Goal: Task Accomplishment & Management: Use online tool/utility

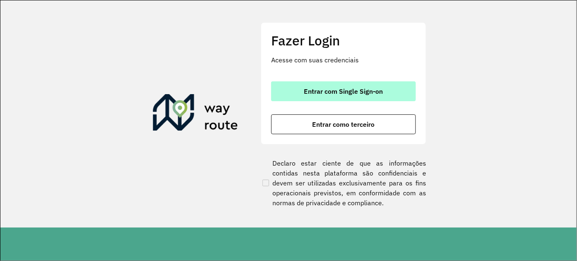
click at [336, 94] on span "Entrar com Single Sign-on" at bounding box center [343, 91] width 79 height 7
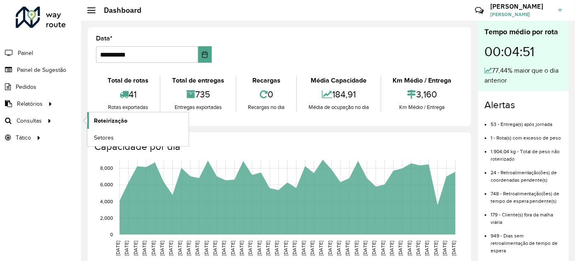
click at [99, 120] on span "Roteirização" at bounding box center [110, 121] width 33 height 9
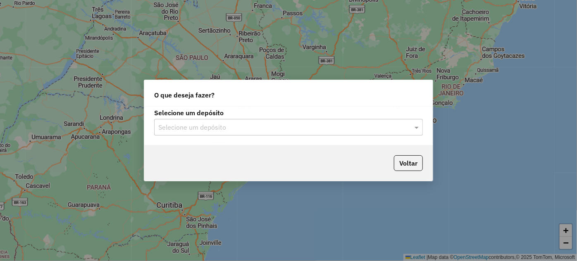
click at [289, 129] on input "text" at bounding box center [280, 128] width 244 height 10
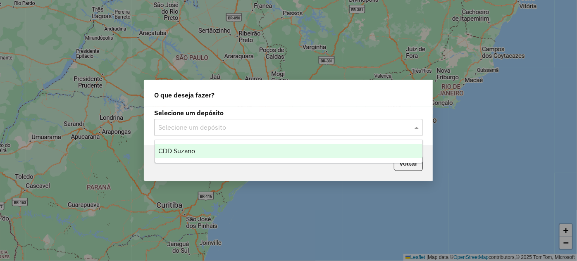
click at [225, 151] on div "CDD Suzano" at bounding box center [289, 151] width 268 height 14
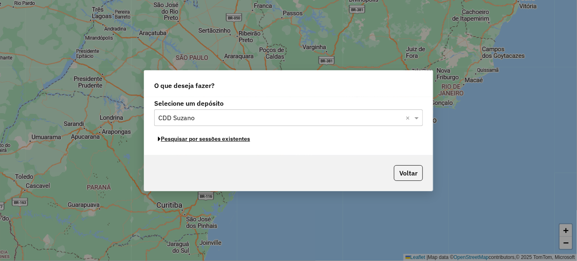
click at [217, 139] on button "Pesquisar por sessões existentes" at bounding box center [204, 139] width 100 height 13
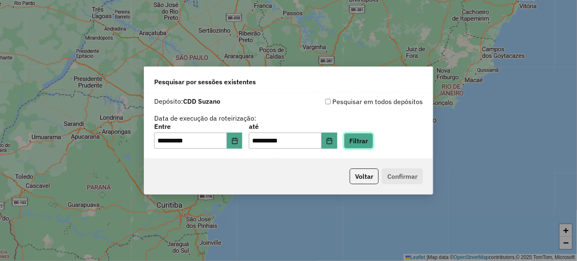
click at [362, 142] on button "Filtrar" at bounding box center [358, 141] width 29 height 16
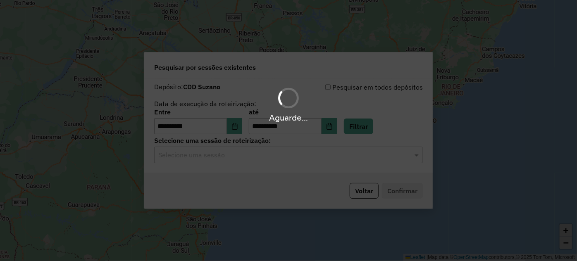
click at [207, 162] on hb-app "**********" at bounding box center [288, 130] width 577 height 261
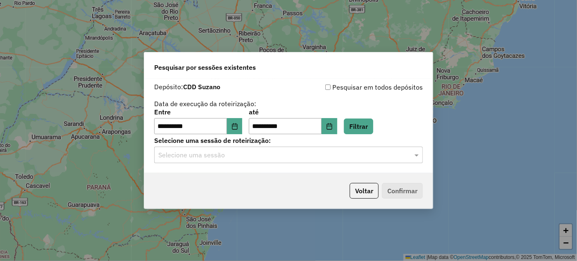
click at [212, 157] on input "text" at bounding box center [280, 156] width 244 height 10
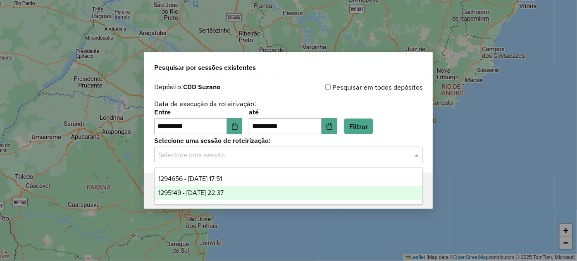
click at [206, 192] on span "1295149 - 15/10/2025 22:37" at bounding box center [191, 192] width 66 height 7
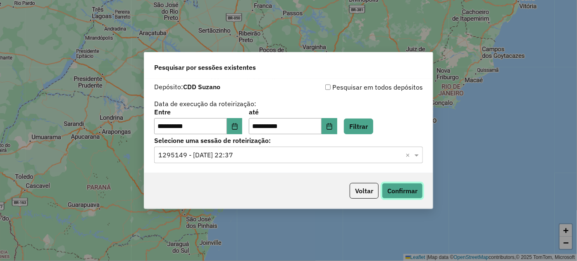
click at [402, 191] on button "Confirmar" at bounding box center [402, 191] width 41 height 16
click at [191, 123] on input "**********" at bounding box center [190, 126] width 73 height 17
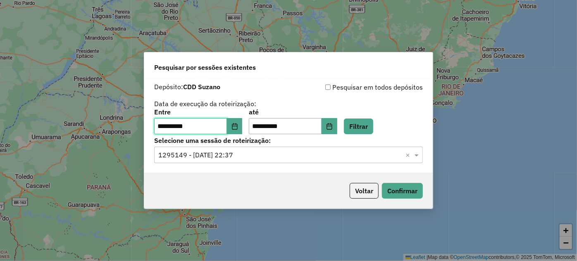
click at [191, 123] on input "**********" at bounding box center [190, 126] width 73 height 17
type input "**********"
click at [261, 127] on input "**********" at bounding box center [285, 126] width 73 height 17
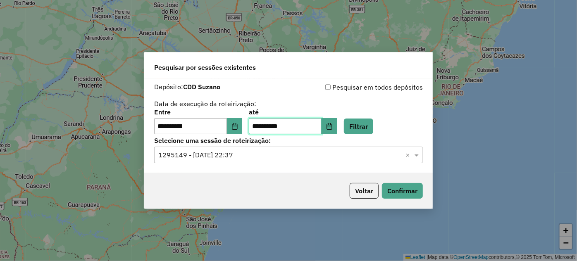
click at [261, 127] on input "**********" at bounding box center [285, 126] width 73 height 17
type input "********"
type input "**********"
click at [363, 127] on button "Filtrar" at bounding box center [358, 127] width 29 height 16
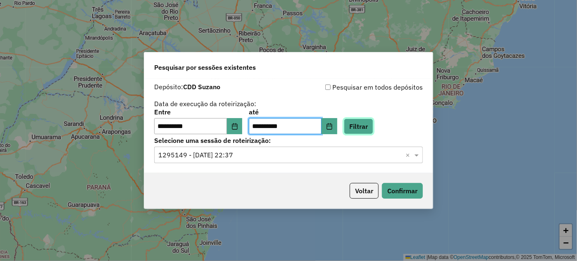
click at [363, 127] on hb-app "**********" at bounding box center [288, 130] width 577 height 261
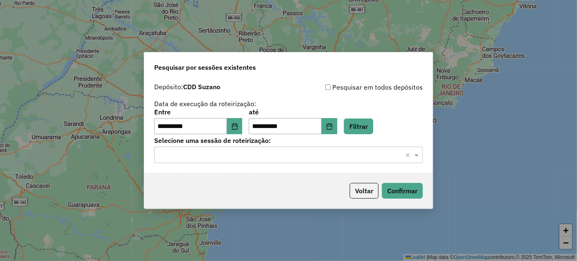
click at [264, 160] on input "text" at bounding box center [280, 156] width 244 height 10
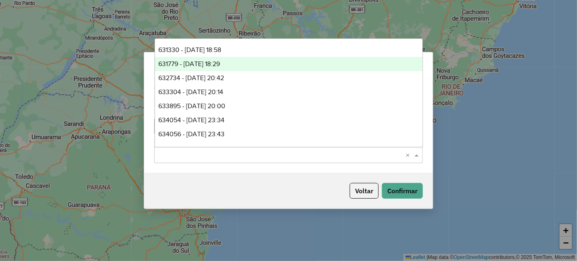
click at [210, 60] on div "631779 - 13/09/2023 18:29" at bounding box center [289, 64] width 268 height 14
click at [210, 60] on div "Pesquisar por sessões existentes" at bounding box center [288, 66] width 289 height 26
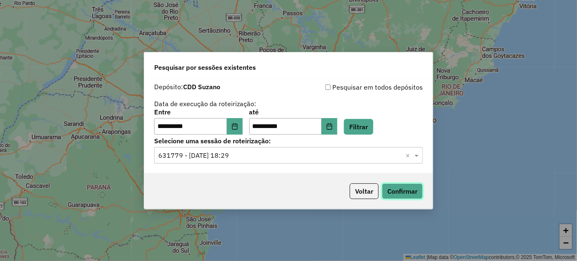
click at [406, 189] on button "Confirmar" at bounding box center [402, 192] width 41 height 16
click at [373, 127] on button "Filtrar" at bounding box center [358, 127] width 29 height 16
click at [423, 190] on div "Voltar Confirmar" at bounding box center [288, 192] width 289 height 36
click at [418, 190] on button "Confirmar" at bounding box center [402, 192] width 41 height 16
click at [204, 157] on input "text" at bounding box center [280, 156] width 244 height 10
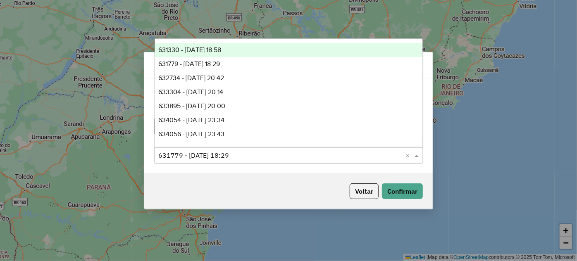
click at [203, 53] on span "631330 - 12/09/2023 18:58" at bounding box center [189, 49] width 63 height 7
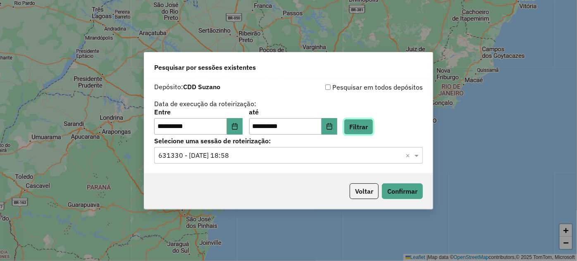
click at [368, 129] on button "Filtrar" at bounding box center [358, 127] width 29 height 16
click at [368, 129] on hb-app "**********" at bounding box center [288, 130] width 577 height 261
click at [407, 183] on div "Voltar Confirmar" at bounding box center [288, 192] width 289 height 36
click at [405, 188] on button "Confirmar" at bounding box center [402, 192] width 41 height 16
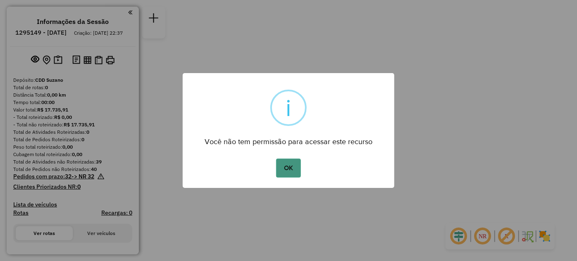
click at [285, 170] on button "OK" at bounding box center [288, 168] width 24 height 19
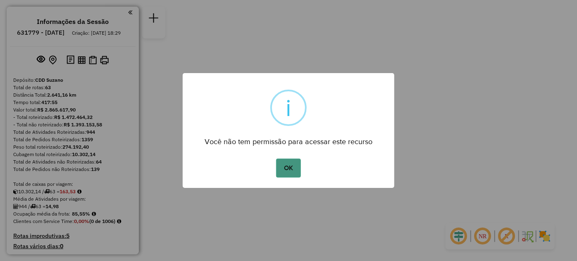
click at [295, 169] on button "OK" at bounding box center [288, 168] width 24 height 19
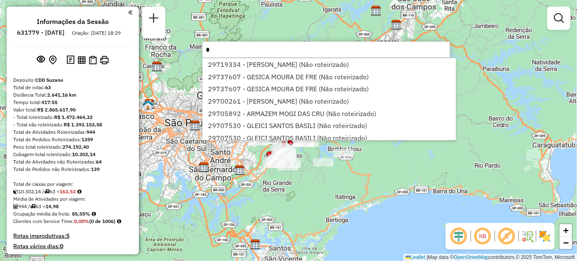
type input "*"
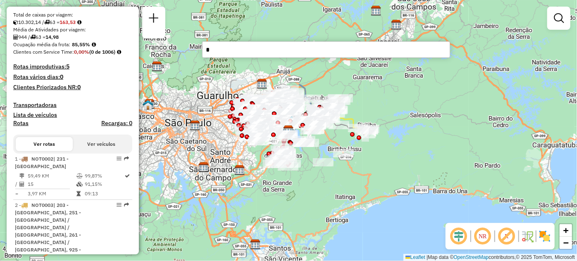
scroll to position [2661, 0]
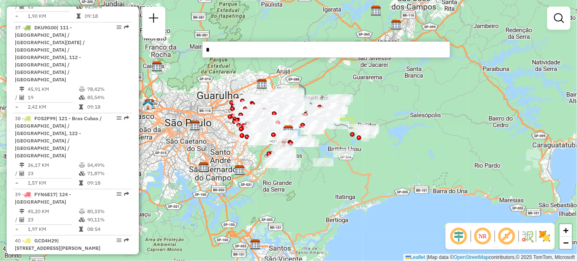
select select "**********"
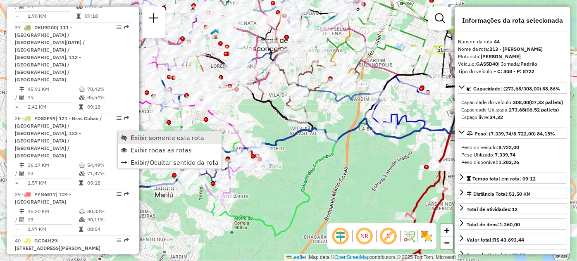
click at [125, 137] on span "Exibir somente esta rota" at bounding box center [124, 137] width 7 height 7
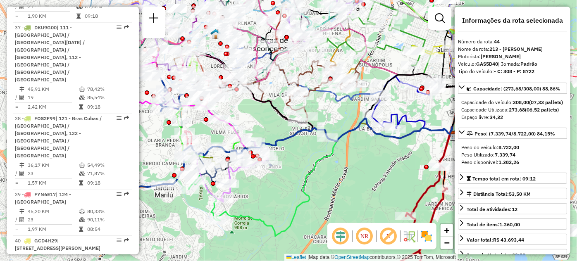
click at [125, 137] on span "Exibir somente esta rota" at bounding box center [124, 137] width 7 height 7
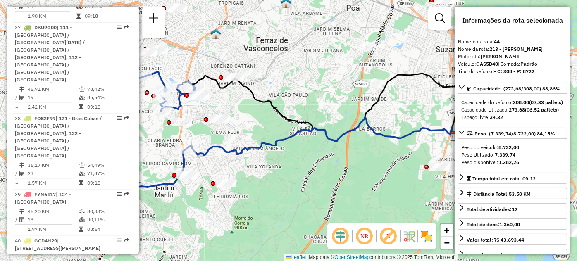
click at [246, 112] on div "Janela de atendimento Grade de atendimento Capacidade Transportadoras Veículos …" at bounding box center [288, 130] width 577 height 261
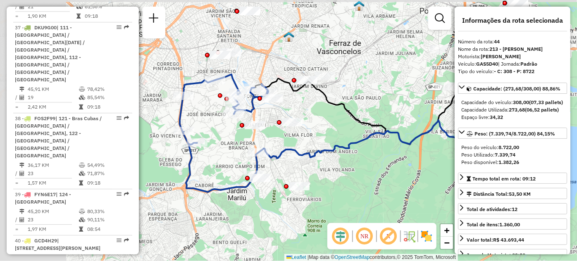
drag, startPoint x: 285, startPoint y: 115, endPoint x: 349, endPoint y: 120, distance: 64.3
click at [349, 119] on div "Janela de atendimento Grade de atendimento Capacidade Transportadoras Veículos …" at bounding box center [288, 130] width 577 height 261
click at [350, 120] on div "Janela de atendimento Grade de atendimento Capacidade Transportadoras Veículos …" at bounding box center [288, 130] width 577 height 261
click at [352, 120] on div "Janela de atendimento Grade de atendimento Capacidade Transportadoras Veículos …" at bounding box center [288, 130] width 577 height 261
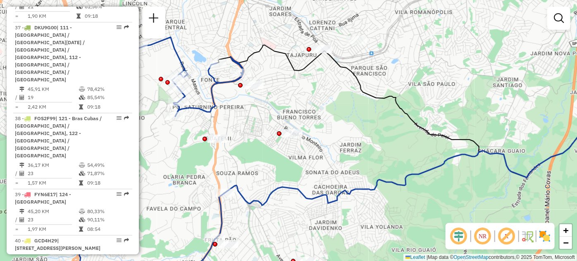
click at [189, 128] on div "Janela de atendimento Grade de atendimento Capacidade Transportadoras Veículos …" at bounding box center [288, 130] width 577 height 261
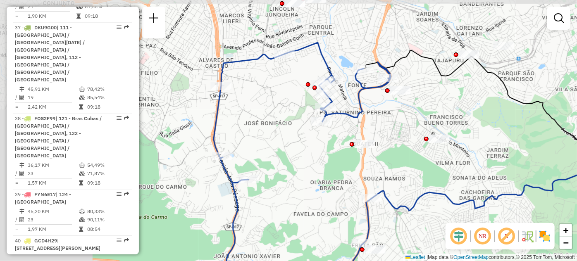
drag, startPoint x: 236, startPoint y: 130, endPoint x: 344, endPoint y: 132, distance: 108.0
click at [344, 132] on div "Janela de atendimento Grade de atendimento Capacidade Transportadoras Veículos …" at bounding box center [288, 130] width 577 height 261
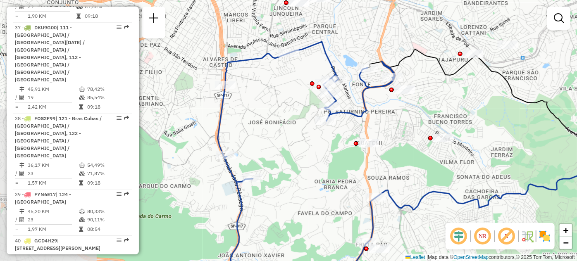
click at [344, 132] on div "Janela de atendimento Grade de atendimento Capacidade Transportadoras Veículos …" at bounding box center [288, 130] width 577 height 261
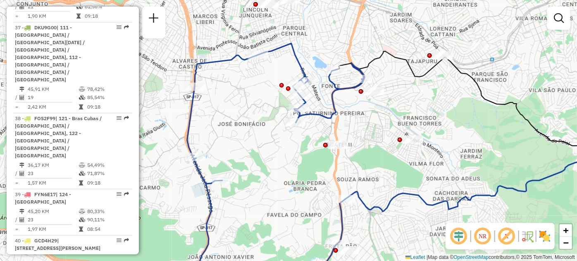
click at [245, 102] on div "Janela de atendimento Grade de atendimento Capacidade Transportadoras Veículos …" at bounding box center [288, 130] width 577 height 261
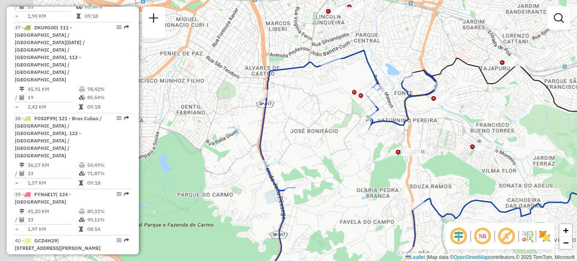
drag, startPoint x: 306, startPoint y: 109, endPoint x: 335, endPoint y: 110, distance: 28.1
click at [334, 110] on div "Janela de atendimento Grade de atendimento Capacidade Transportadoras Veículos …" at bounding box center [288, 130] width 577 height 261
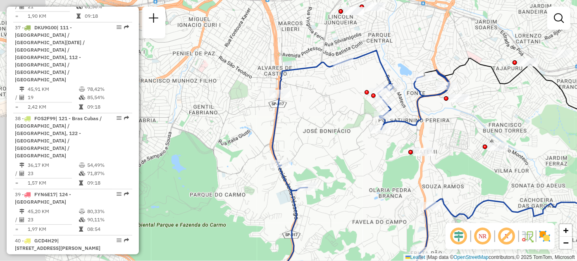
click at [335, 110] on div "Janela de atendimento Grade de atendimento Capacidade Transportadoras Veículos …" at bounding box center [288, 130] width 577 height 261
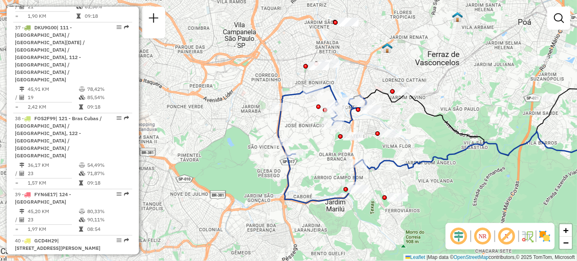
select select "**********"
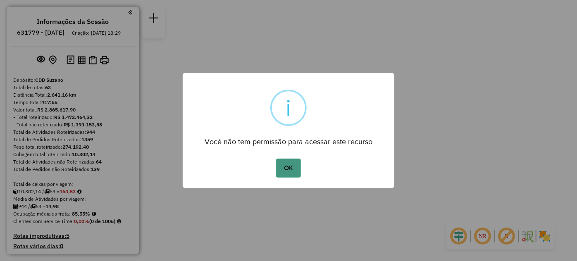
click at [280, 169] on button "OK" at bounding box center [288, 168] width 24 height 19
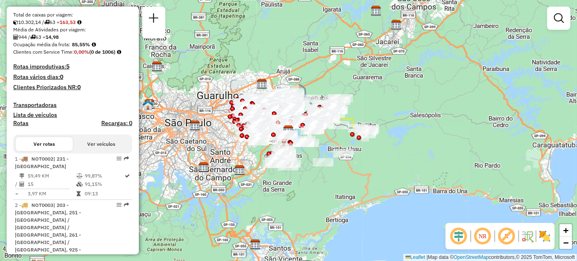
scroll to position [2661, 0]
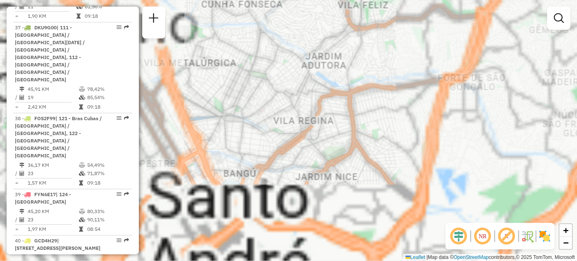
drag, startPoint x: 301, startPoint y: 101, endPoint x: 298, endPoint y: 106, distance: 6.1
click at [301, 101] on div "Janela de atendimento Grade de atendimento Capacidade Transportadoras Veículos …" at bounding box center [288, 130] width 577 height 261
click at [239, 201] on div "Janela de atendimento Grade de atendimento Capacidade Transportadoras Veículos …" at bounding box center [288, 130] width 577 height 261
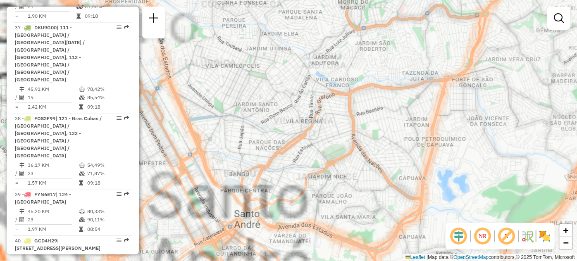
click at [332, 98] on div "Janela de atendimento Grade de atendimento Capacidade Transportadoras Veículos …" at bounding box center [288, 130] width 577 height 261
click at [290, 148] on div "Janela de atendimento Grade de atendimento Capacidade Transportadoras Veículos …" at bounding box center [288, 130] width 577 height 261
click at [272, 166] on div "Janela de atendimento Grade de atendimento Capacidade Transportadoras Veículos …" at bounding box center [288, 130] width 577 height 261
click at [265, 172] on div "Janela de atendimento Grade de atendimento Capacidade Transportadoras Veículos …" at bounding box center [288, 130] width 577 height 261
click at [261, 174] on div "Janela de atendimento Grade de atendimento Capacidade Transportadoras Veículos …" at bounding box center [288, 130] width 577 height 261
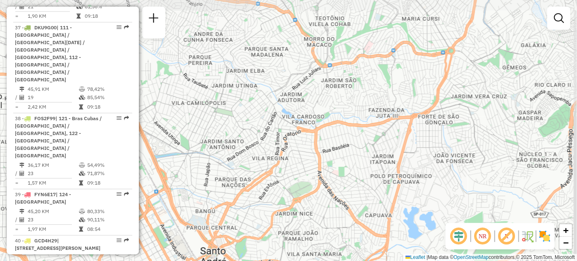
drag, startPoint x: 365, startPoint y: 67, endPoint x: 283, endPoint y: 163, distance: 125.8
click at [361, 71] on div "Janela de atendimento Grade de atendimento Capacidade Transportadoras Veículos …" at bounding box center [288, 130] width 577 height 261
click at [303, 145] on div "Janela de atendimento Grade de atendimento Capacidade Transportadoras Veículos …" at bounding box center [288, 130] width 577 height 261
click at [291, 158] on div "Janela de atendimento Grade de atendimento Capacidade Transportadoras Veículos …" at bounding box center [288, 130] width 577 height 261
click at [288, 160] on div "Janela de atendimento Grade de atendimento Capacidade Transportadoras Veículos …" at bounding box center [288, 130] width 577 height 261
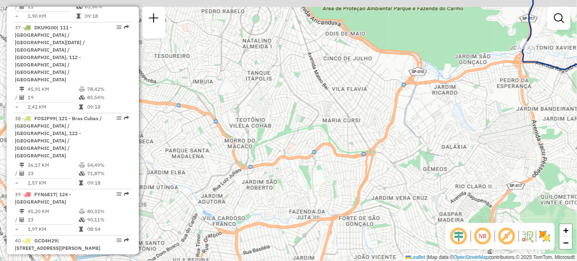
drag, startPoint x: 370, startPoint y: 70, endPoint x: 302, endPoint y: 141, distance: 97.7
click at [326, 134] on div "Janela de atendimento Grade de atendimento Capacidade Transportadoras Veículos …" at bounding box center [288, 130] width 577 height 261
click at [316, 140] on div "Janela de atendimento Grade de atendimento Capacidade Transportadoras Veículos …" at bounding box center [288, 130] width 577 height 261
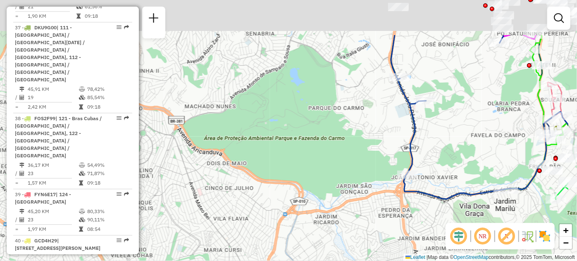
drag, startPoint x: 346, startPoint y: 141, endPoint x: 306, endPoint y: 189, distance: 63.1
click at [306, 188] on div "Janela de atendimento Grade de atendimento Capacidade Transportadoras Veículos …" at bounding box center [288, 130] width 577 height 261
click at [306, 189] on div "Janela de atendimento Grade de atendimento Capacidade Transportadoras Veículos …" at bounding box center [288, 130] width 577 height 261
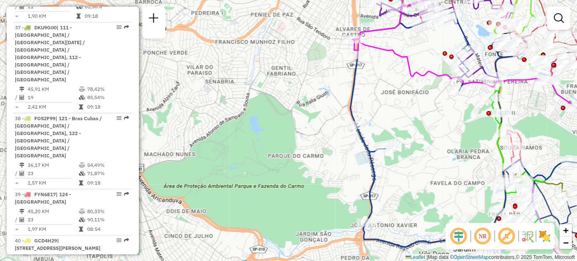
click at [400, 93] on div "Janela de atendimento Grade de atendimento Capacidade Transportadoras Veículos …" at bounding box center [288, 130] width 577 height 261
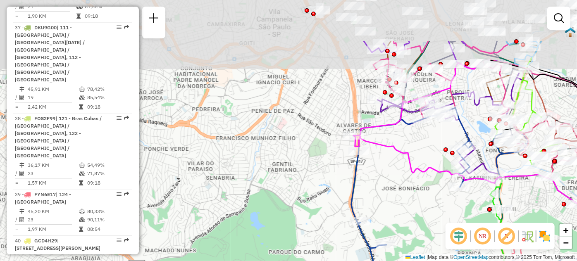
drag, startPoint x: 400, startPoint y: 174, endPoint x: 400, endPoint y: 191, distance: 17.4
click at [400, 191] on div "Janela de atendimento Grade de atendimento Capacidade Transportadoras Veículos …" at bounding box center [288, 130] width 577 height 261
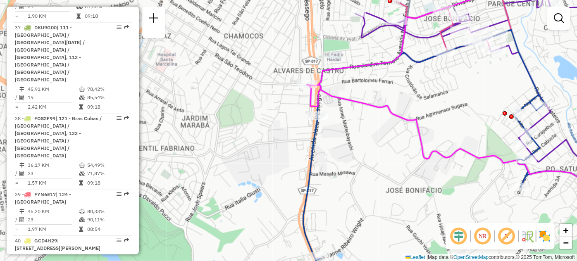
click at [447, 113] on div "Janela de atendimento Grade de atendimento Capacidade Transportadoras Veículos …" at bounding box center [288, 130] width 577 height 261
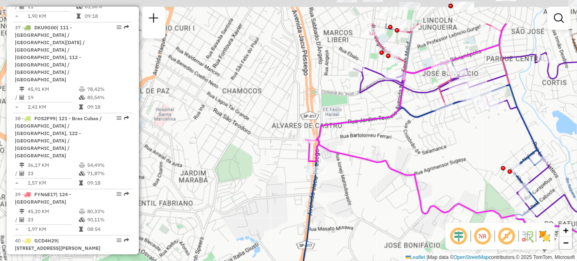
drag, startPoint x: 450, startPoint y: 139, endPoint x: 447, endPoint y: 187, distance: 48.1
click at [447, 183] on div "Janela de atendimento Grade de atendimento Capacidade Transportadoras Veículos …" at bounding box center [288, 130] width 577 height 261
click at [447, 185] on div "Janela de atendimento Grade de atendimento Capacidade Transportadoras Veículos …" at bounding box center [288, 130] width 577 height 261
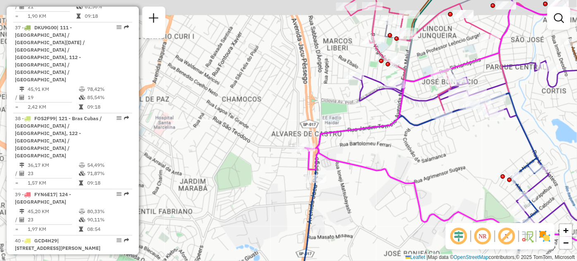
drag, startPoint x: 447, startPoint y: 187, endPoint x: 448, endPoint y: 191, distance: 5.1
click at [447, 192] on div "Janela de atendimento Grade de atendimento Capacidade Transportadoras Veículos …" at bounding box center [288, 130] width 577 height 261
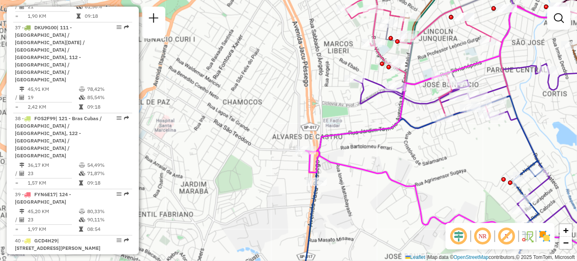
click at [383, 150] on div "Janela de atendimento Grade de atendimento Capacidade Transportadoras Veículos …" at bounding box center [288, 130] width 577 height 261
drag, startPoint x: 384, startPoint y: 150, endPoint x: 421, endPoint y: 153, distance: 36.9
click at [391, 151] on div "Janela de atendimento Grade de atendimento Capacidade Transportadoras Veículos …" at bounding box center [288, 130] width 577 height 261
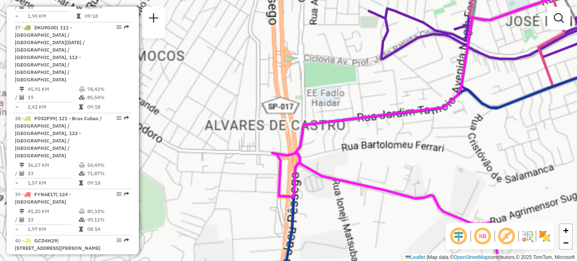
drag, startPoint x: 421, startPoint y: 153, endPoint x: 449, endPoint y: 152, distance: 28.5
click at [449, 152] on div "Janela de atendimento Grade de atendimento Capacidade Transportadoras Veículos …" at bounding box center [288, 130] width 577 height 261
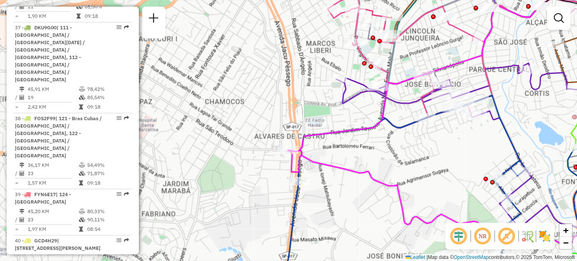
select select "**********"
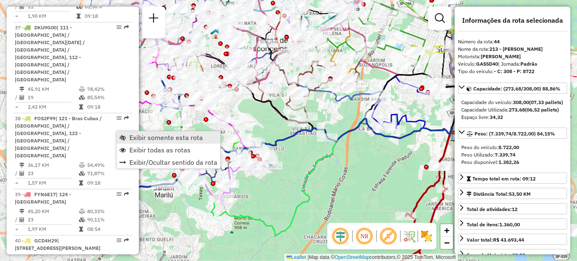
click at [122, 135] on span "Exibir somente esta rota" at bounding box center [123, 137] width 7 height 7
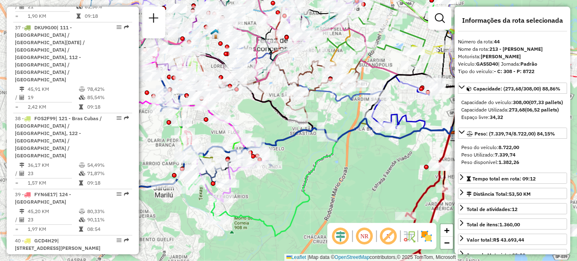
click at [122, 135] on span "Exibir somente esta rota" at bounding box center [123, 137] width 7 height 7
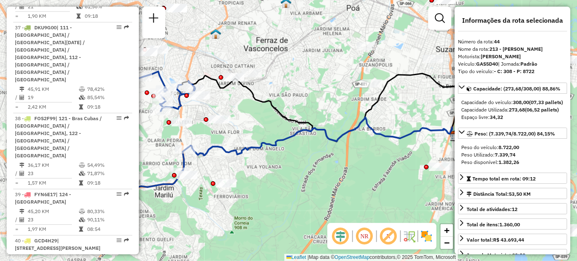
click at [213, 141] on div "Janela de atendimento Grade de atendimento Capacidade Transportadoras Veículos …" at bounding box center [288, 130] width 577 height 261
click at [227, 142] on div "Janela de atendimento Grade de atendimento Capacidade Transportadoras Veículos …" at bounding box center [288, 130] width 577 height 261
click at [252, 143] on div "Janela de atendimento Grade de atendimento Capacidade Transportadoras Veículos …" at bounding box center [288, 130] width 577 height 261
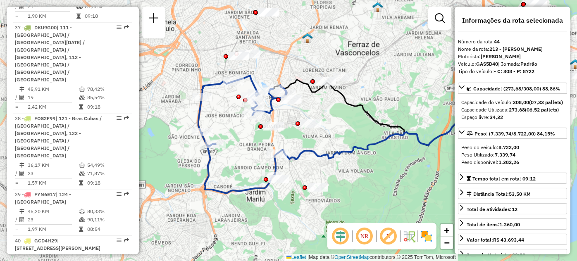
drag, startPoint x: 285, startPoint y: 146, endPoint x: 352, endPoint y: 148, distance: 67.4
click at [340, 147] on div "Janela de atendimento Grade de atendimento Capacidade Transportadoras Veículos …" at bounding box center [288, 130] width 577 height 261
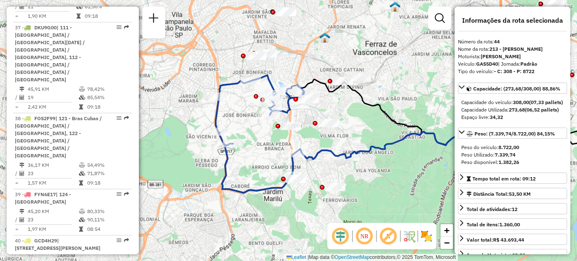
drag, startPoint x: 352, startPoint y: 148, endPoint x: 363, endPoint y: 147, distance: 10.8
click at [360, 147] on icon at bounding box center [427, 148] width 275 height 55
click at [363, 147] on icon at bounding box center [427, 148] width 275 height 55
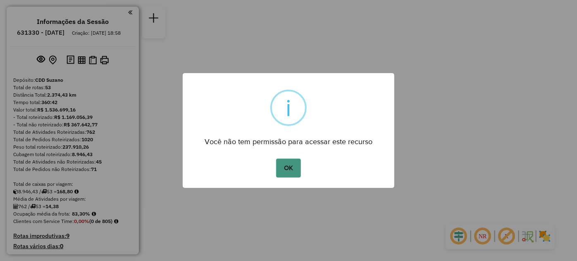
click at [279, 167] on button "OK" at bounding box center [288, 168] width 24 height 19
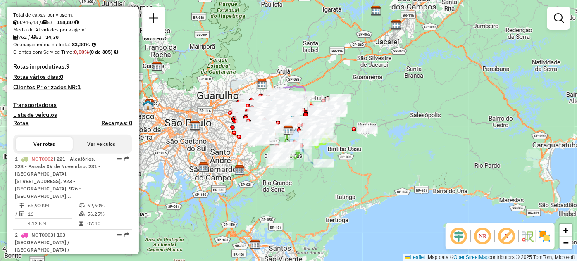
scroll to position [2163, 0]
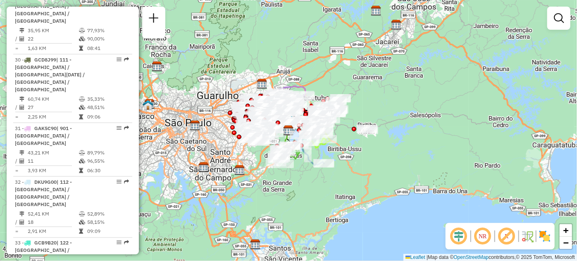
select select "**********"
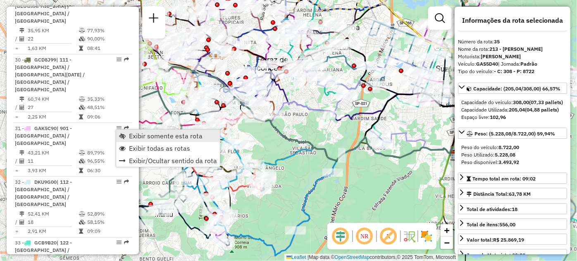
click at [121, 133] on span "Exibir somente esta rota" at bounding box center [122, 136] width 7 height 7
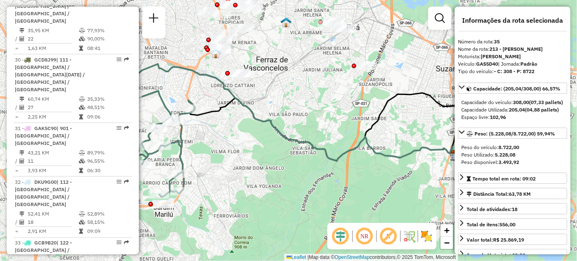
click at [278, 147] on div "Janela de atendimento Grade de atendimento Capacidade Transportadoras Veículos …" at bounding box center [288, 130] width 577 height 261
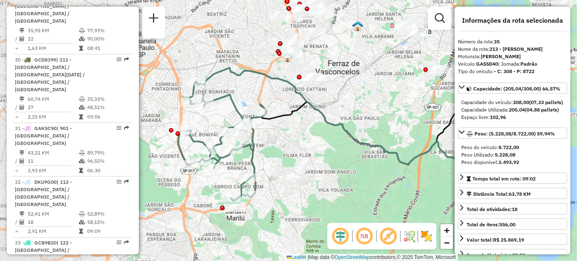
drag, startPoint x: 304, startPoint y: 147, endPoint x: 314, endPoint y: 146, distance: 10.0
click at [310, 147] on div "Janela de atendimento Grade de atendimento Capacidade Transportadoras Veículos …" at bounding box center [288, 130] width 577 height 261
click at [311, 147] on div "Janela de atendimento Grade de atendimento Capacidade Transportadoras Veículos …" at bounding box center [288, 130] width 577 height 261
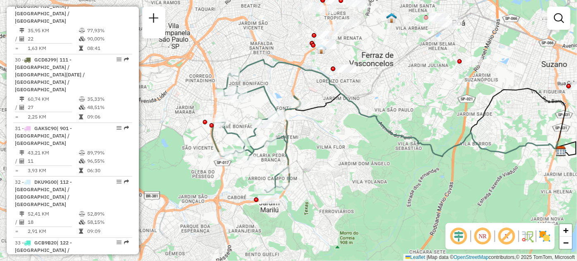
drag, startPoint x: 314, startPoint y: 146, endPoint x: 340, endPoint y: 139, distance: 26.7
click at [340, 139] on div "Janela de atendimento Grade de atendimento Capacidade Transportadoras Veículos …" at bounding box center [288, 130] width 577 height 261
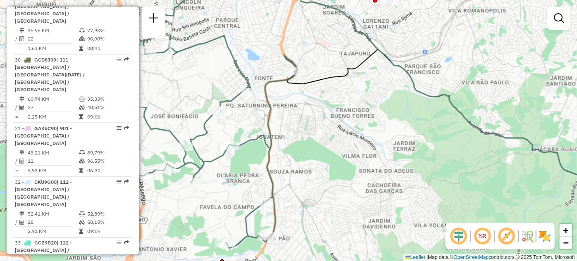
click at [235, 178] on div "Janela de atendimento Grade de atendimento Capacidade Transportadoras Veículos …" at bounding box center [288, 130] width 577 height 261
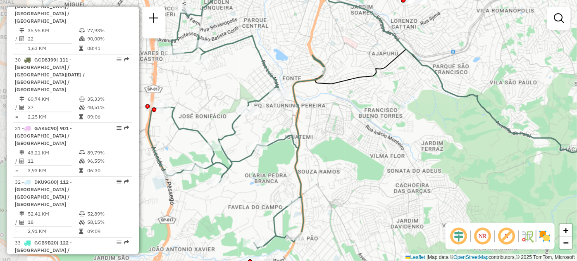
drag, startPoint x: 242, startPoint y: 178, endPoint x: 315, endPoint y: 175, distance: 72.4
click at [299, 177] on div "Janela de atendimento Grade de atendimento Capacidade Transportadoras Veículos …" at bounding box center [288, 130] width 577 height 261
drag, startPoint x: 315, startPoint y: 175, endPoint x: 332, endPoint y: 172, distance: 17.1
click at [319, 173] on div "Janela de atendimento Grade de atendimento Capacidade Transportadoras Veículos …" at bounding box center [288, 130] width 577 height 261
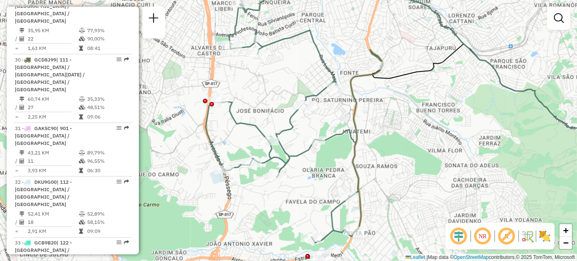
drag, startPoint x: 332, startPoint y: 172, endPoint x: 336, endPoint y: 172, distance: 4.5
click at [333, 172] on div "Janela de atendimento Grade de atendimento Capacidade Transportadoras Veículos …" at bounding box center [288, 130] width 577 height 261
click at [335, 172] on div "Janela de atendimento Grade de atendimento Capacidade Transportadoras Veículos …" at bounding box center [288, 130] width 577 height 261
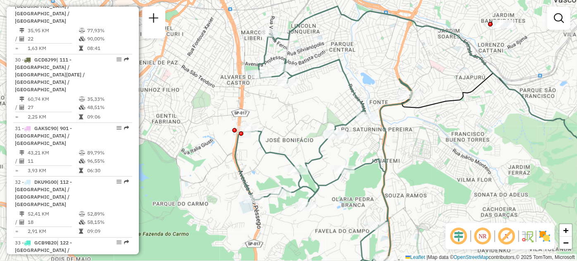
drag, startPoint x: 336, startPoint y: 172, endPoint x: 364, endPoint y: 202, distance: 40.4
click at [364, 202] on div "Janela de atendimento Grade de atendimento Capacidade Transportadoras Veículos …" at bounding box center [288, 130] width 577 height 261
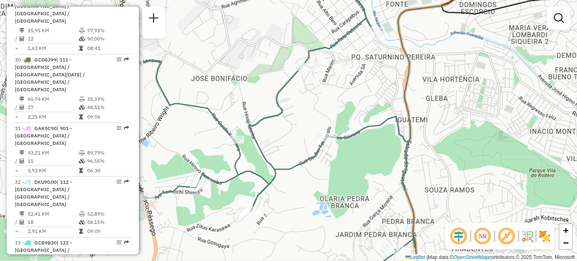
click at [199, 137] on div "Janela de atendimento Grade de atendimento Capacidade Transportadoras Veículos …" at bounding box center [288, 130] width 577 height 261
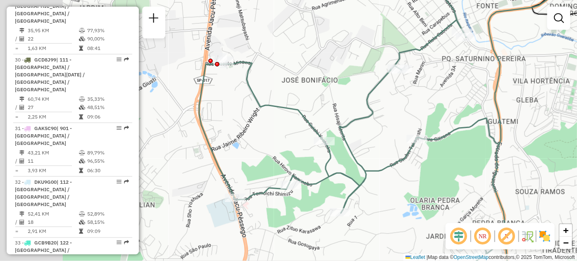
drag, startPoint x: 254, startPoint y: 139, endPoint x: 313, endPoint y: 139, distance: 59.6
click at [304, 139] on div "Janela de atendimento Grade de atendimento Capacidade Transportadoras Veículos …" at bounding box center [288, 130] width 577 height 261
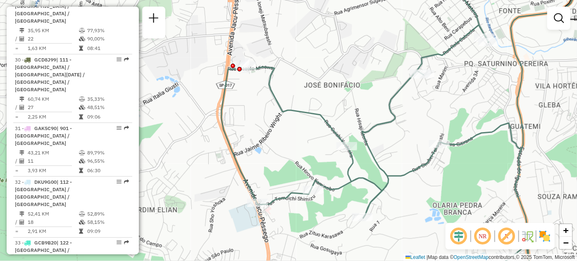
drag, startPoint x: 313, startPoint y: 139, endPoint x: 315, endPoint y: 144, distance: 5.4
click at [315, 144] on div "Janela de atendimento Grade de atendimento Capacidade Transportadoras Veículos …" at bounding box center [288, 130] width 577 height 261
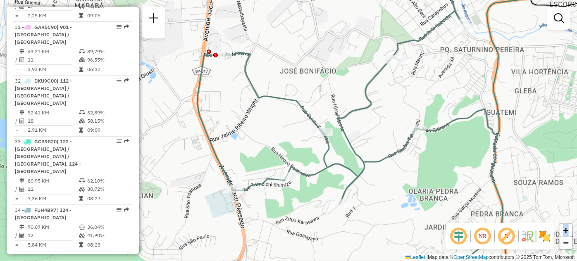
scroll to position [2276, 0]
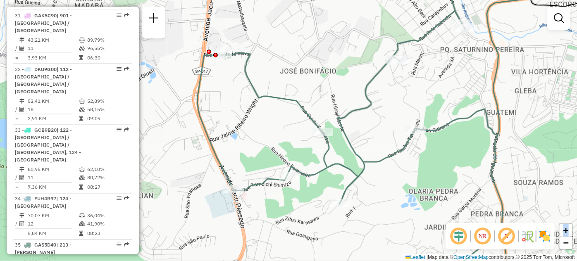
click at [278, 232] on div "Janela de atendimento Grade de atendimento Capacidade Transportadoras Veículos …" at bounding box center [288, 130] width 577 height 261
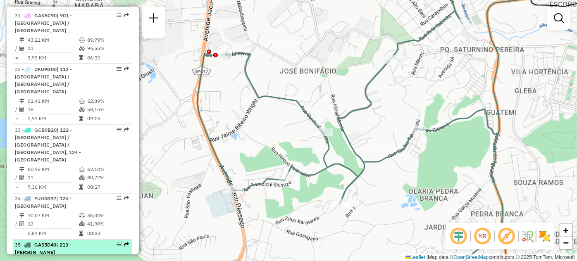
click at [118, 243] on em at bounding box center [119, 245] width 5 height 5
select select "**********"
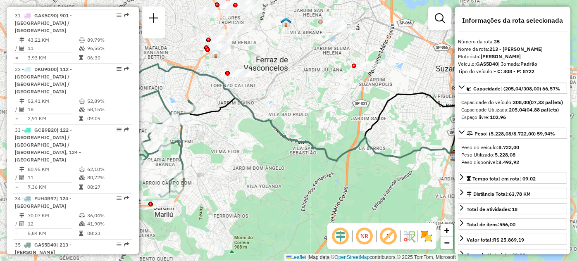
drag, startPoint x: 174, startPoint y: 91, endPoint x: 225, endPoint y: 96, distance: 51.0
click at [187, 93] on div "Janela de atendimento Grade de atendimento Capacidade Transportadoras Veículos …" at bounding box center [288, 130] width 577 height 261
click at [201, 94] on div "Janela de atendimento Grade de atendimento Capacidade Transportadoras Veículos …" at bounding box center [288, 130] width 577 height 261
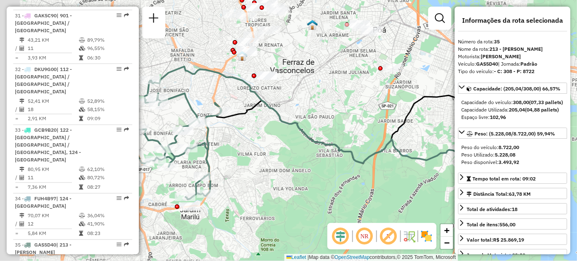
drag, startPoint x: 225, startPoint y: 96, endPoint x: 264, endPoint y: 96, distance: 39.3
click at [247, 96] on div "Janela de atendimento Grade de atendimento Capacidade Transportadoras Veículos …" at bounding box center [288, 130] width 577 height 261
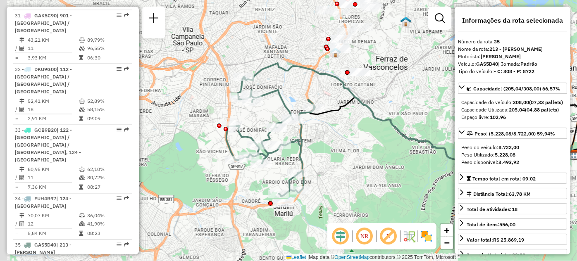
drag, startPoint x: 264, startPoint y: 96, endPoint x: 341, endPoint y: 91, distance: 76.6
click at [335, 92] on div "Janela de atendimento Grade de atendimento Capacidade Transportadoras Veículos …" at bounding box center [288, 130] width 577 height 261
click at [341, 91] on div "Janela de atendimento Grade de atendimento Capacidade Transportadoras Veículos …" at bounding box center [288, 130] width 577 height 261
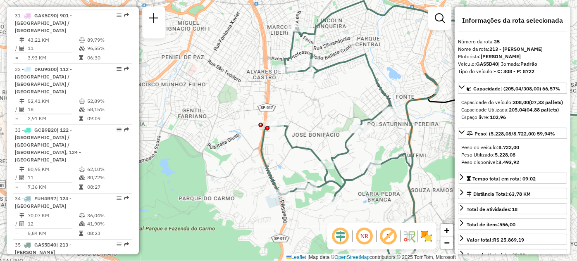
click at [287, 90] on div "Janela de atendimento Grade de atendimento Capacidade Transportadoras Veículos …" at bounding box center [288, 130] width 577 height 261
drag, startPoint x: 287, startPoint y: 90, endPoint x: 309, endPoint y: 92, distance: 22.0
click at [296, 91] on div "Janela de atendimento Grade de atendimento Capacidade Transportadoras Veículos …" at bounding box center [288, 130] width 577 height 261
click at [308, 92] on div "Janela de atendimento Grade de atendimento Capacidade Transportadoras Veículos …" at bounding box center [288, 130] width 577 height 261
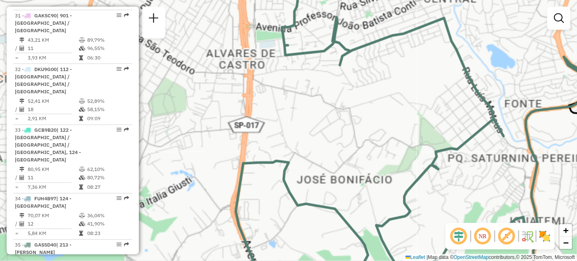
click at [318, 95] on div "Janela de atendimento Grade de atendimento Capacidade Transportadoras Veículos …" at bounding box center [288, 130] width 577 height 261
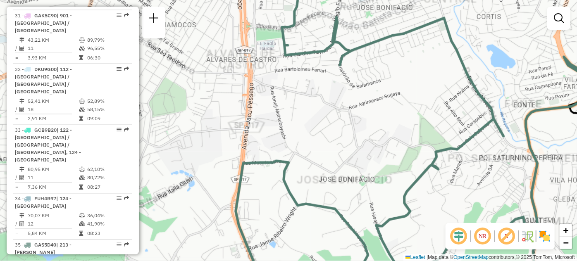
click at [318, 95] on div "Janela de atendimento Grade de atendimento Capacidade Transportadoras Veículos …" at bounding box center [288, 130] width 577 height 261
